Goal: Task Accomplishment & Management: Manage account settings

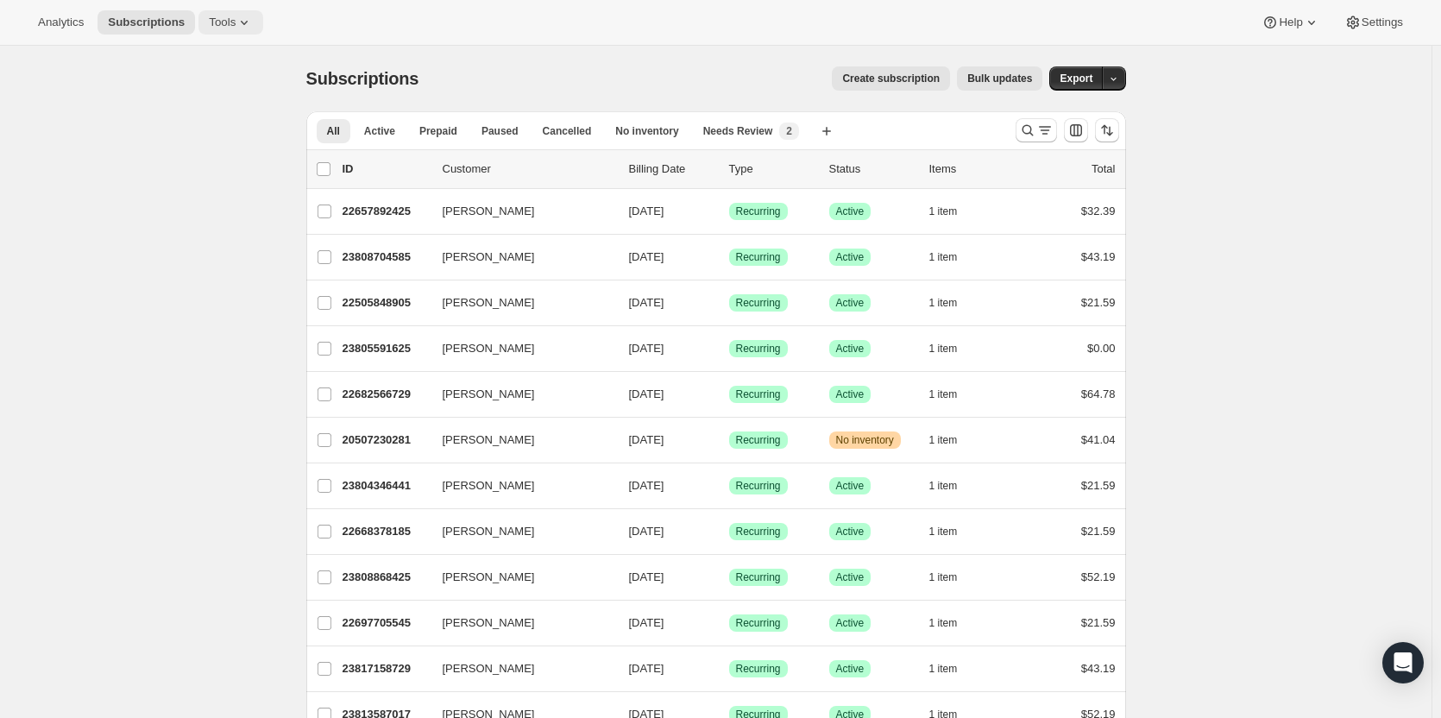
click at [221, 26] on span "Tools" at bounding box center [222, 23] width 27 height 14
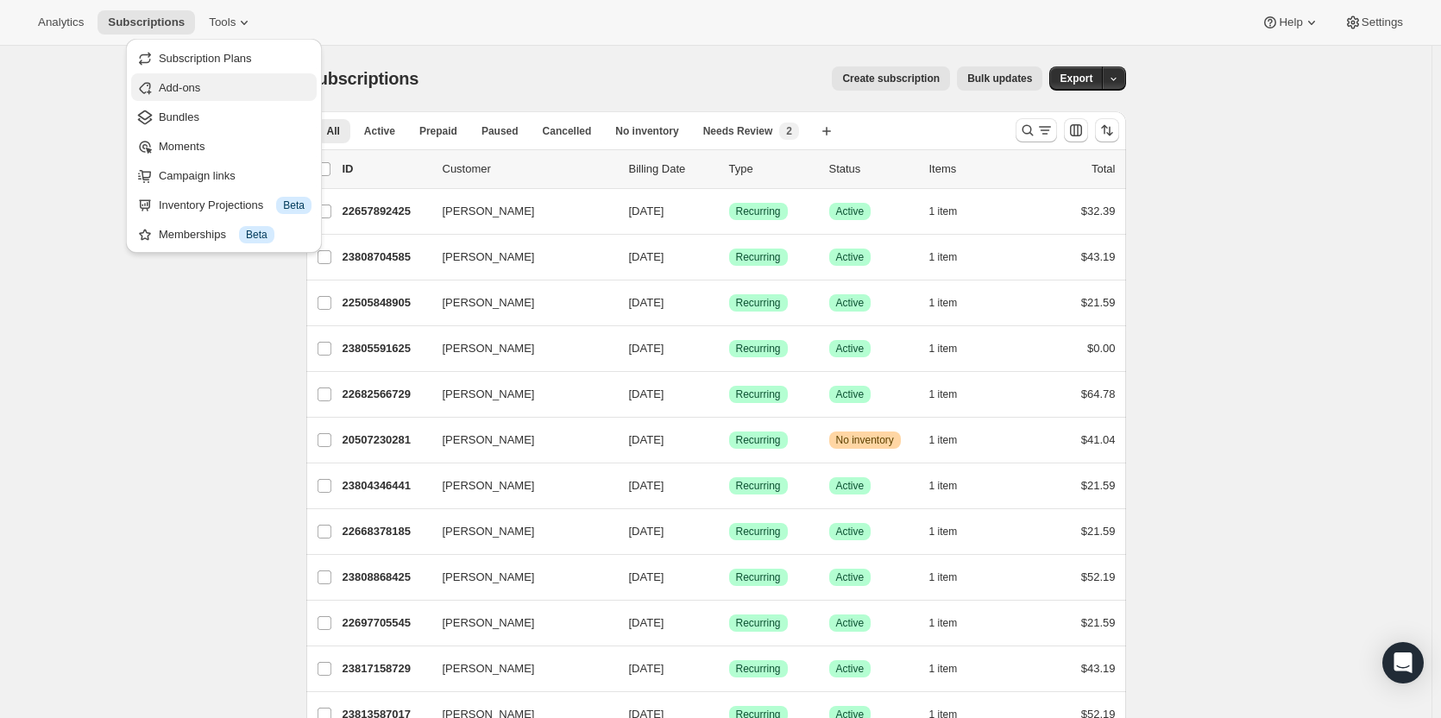
click at [169, 89] on span "Add-ons" at bounding box center [179, 87] width 41 height 13
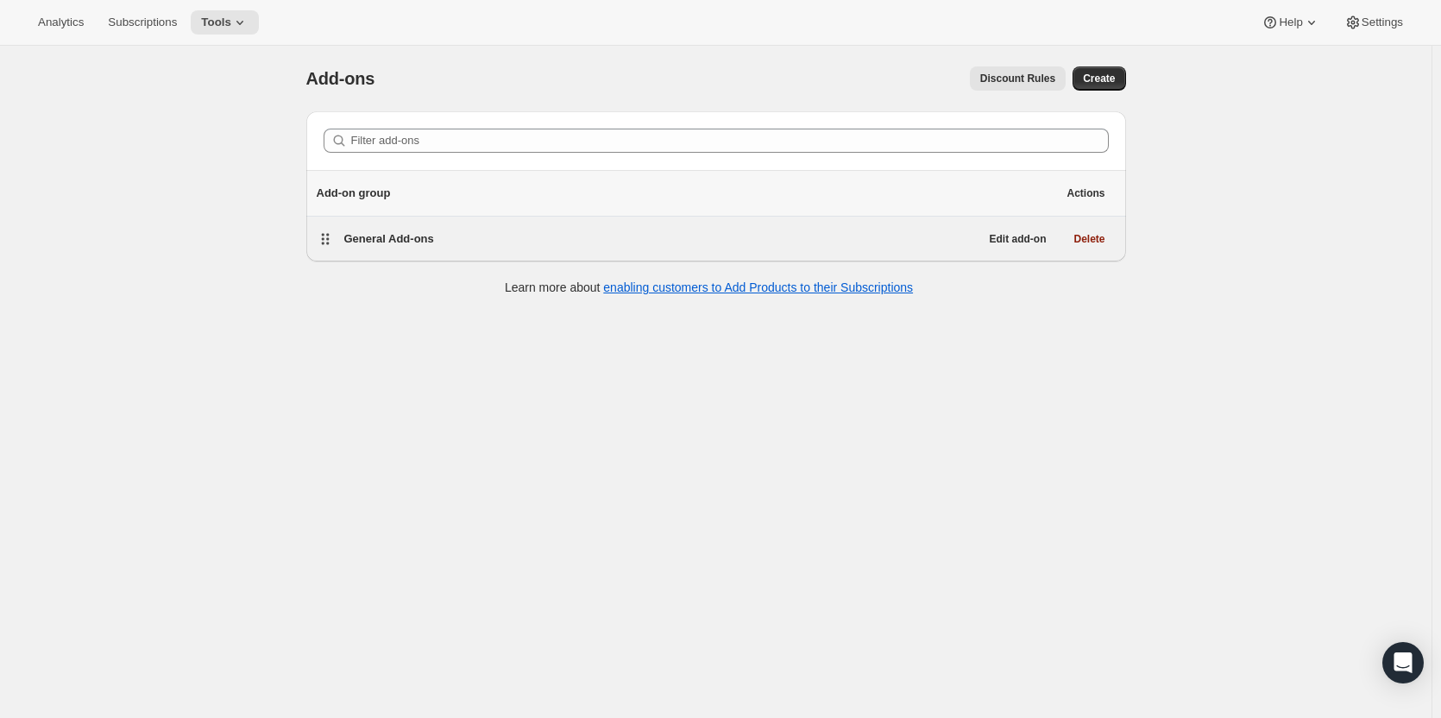
click at [370, 238] on span "General Add-ons" at bounding box center [389, 238] width 90 height 13
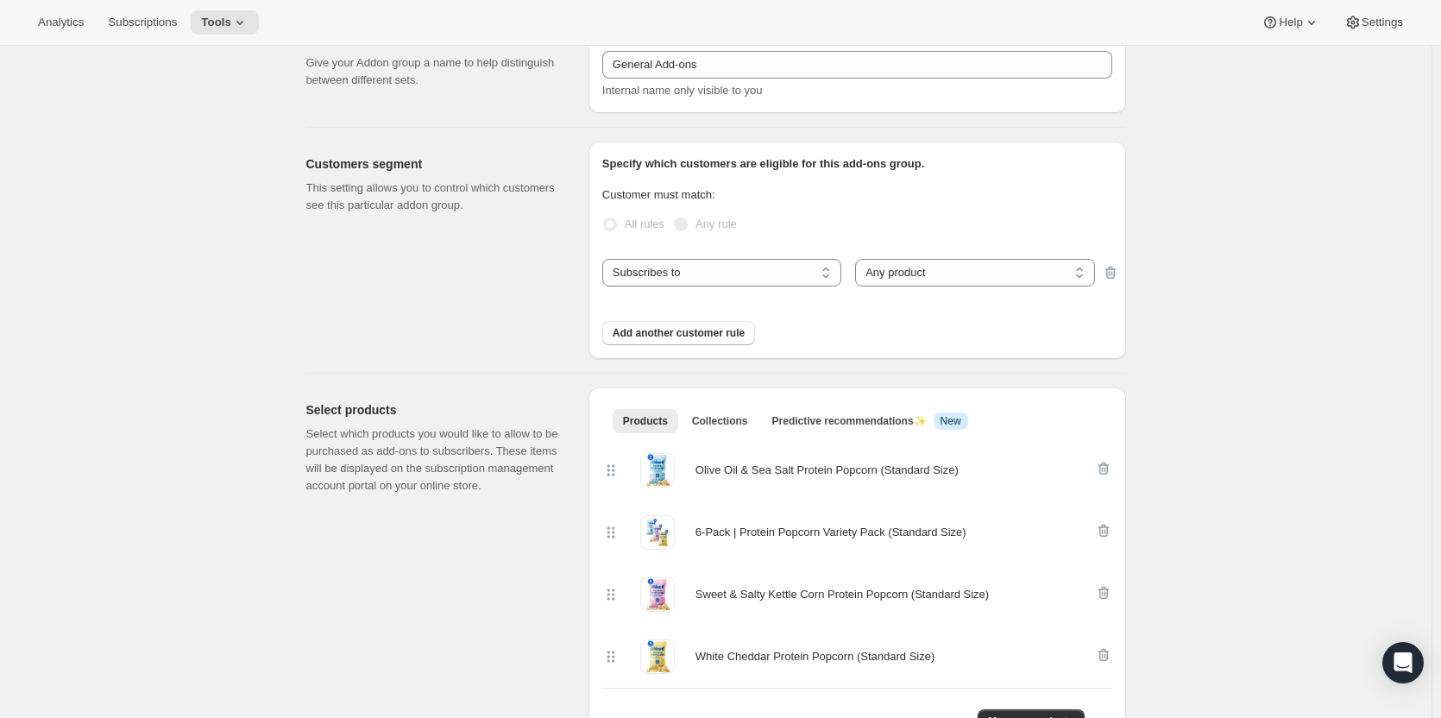
scroll to position [69, 0]
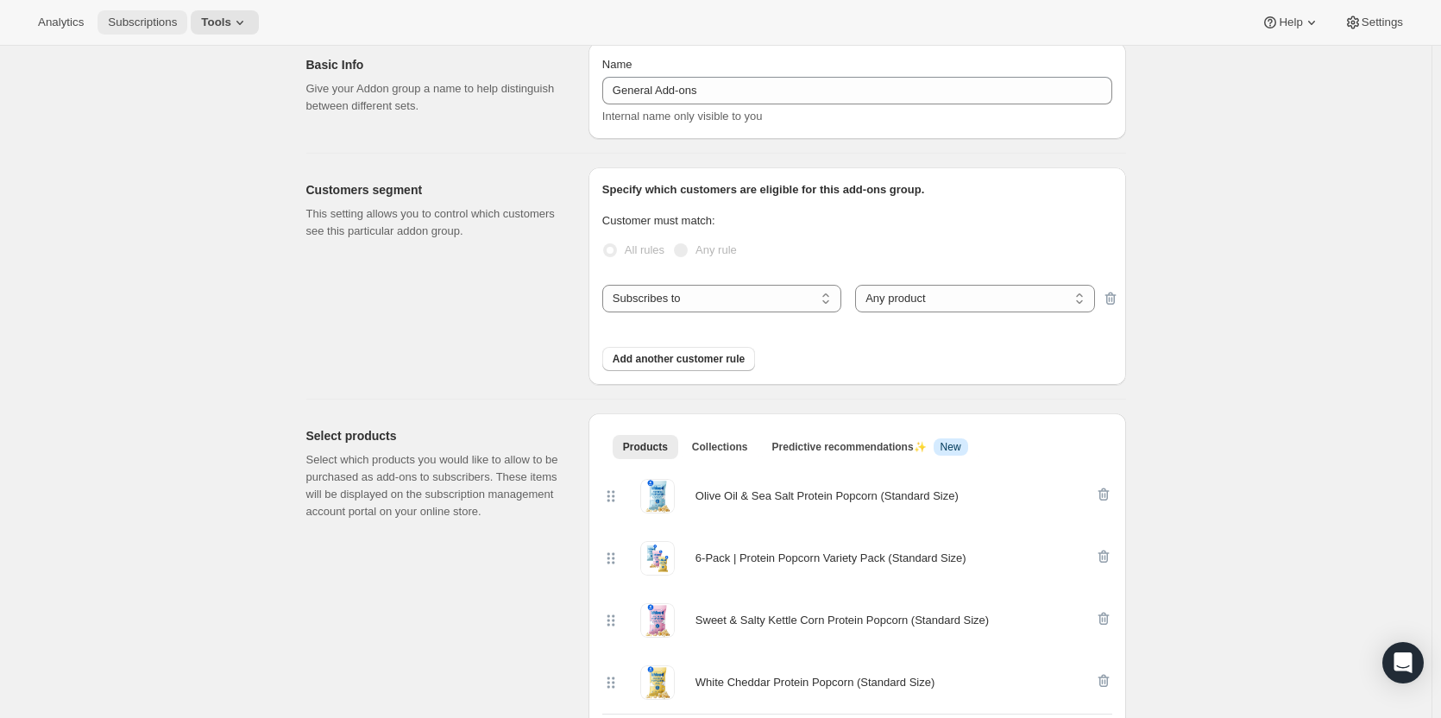
click at [133, 27] on span "Subscriptions" at bounding box center [142, 23] width 69 height 14
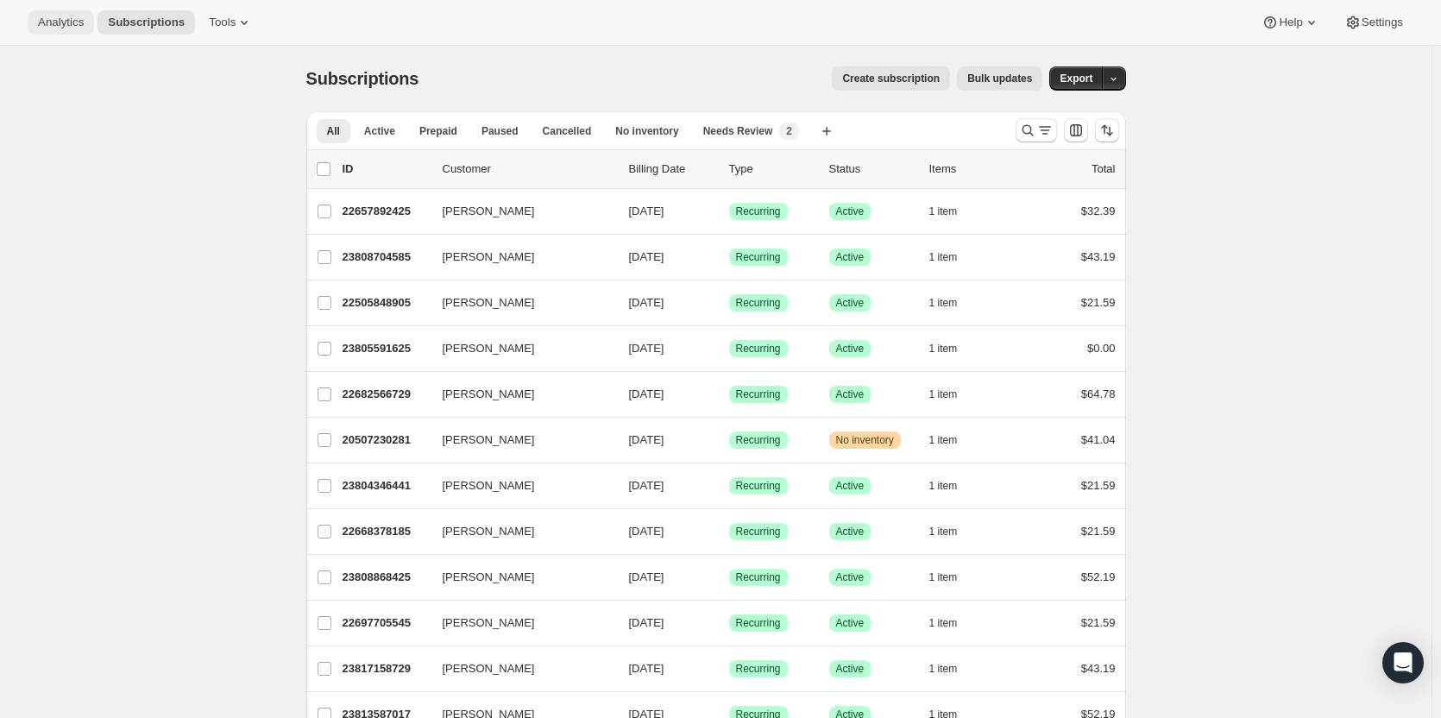
click at [44, 23] on span "Analytics" at bounding box center [61, 23] width 46 height 14
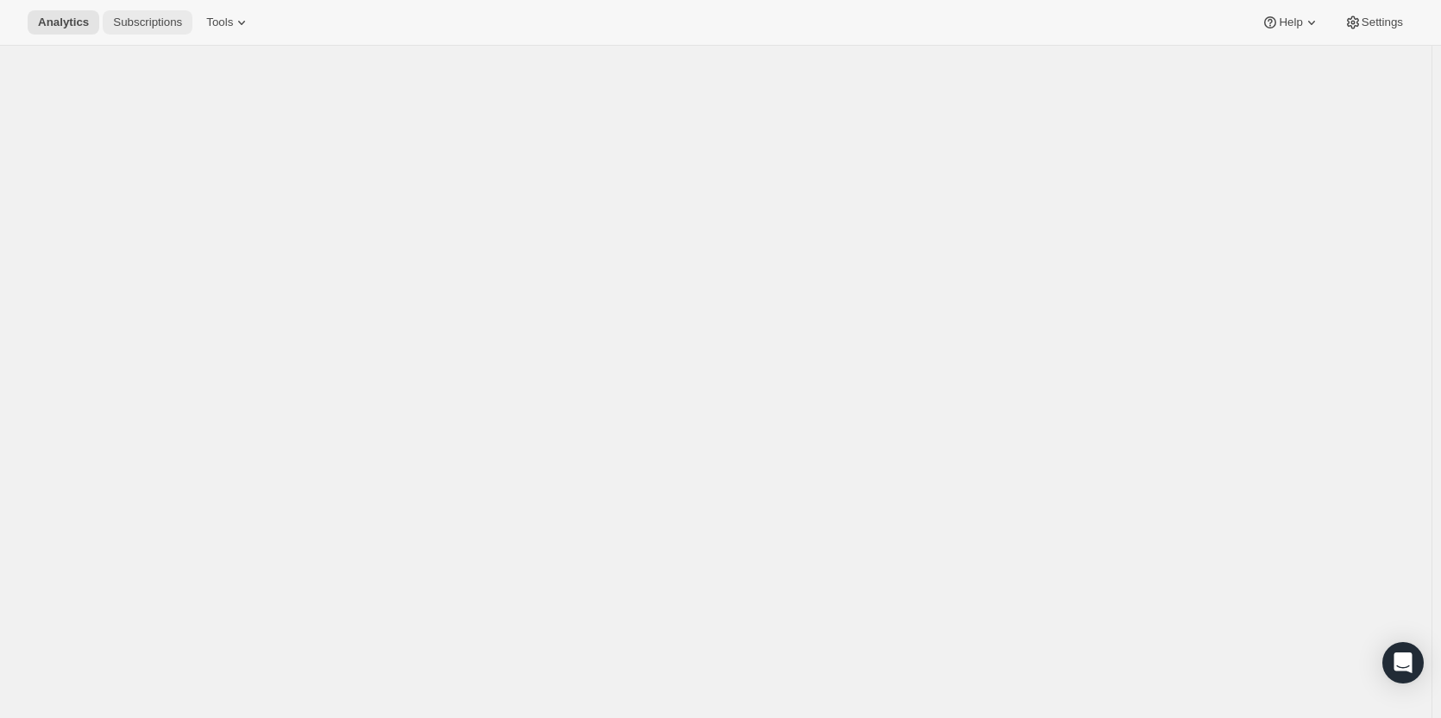
click at [144, 24] on span "Subscriptions" at bounding box center [147, 23] width 69 height 14
